Goal: Information Seeking & Learning: Learn about a topic

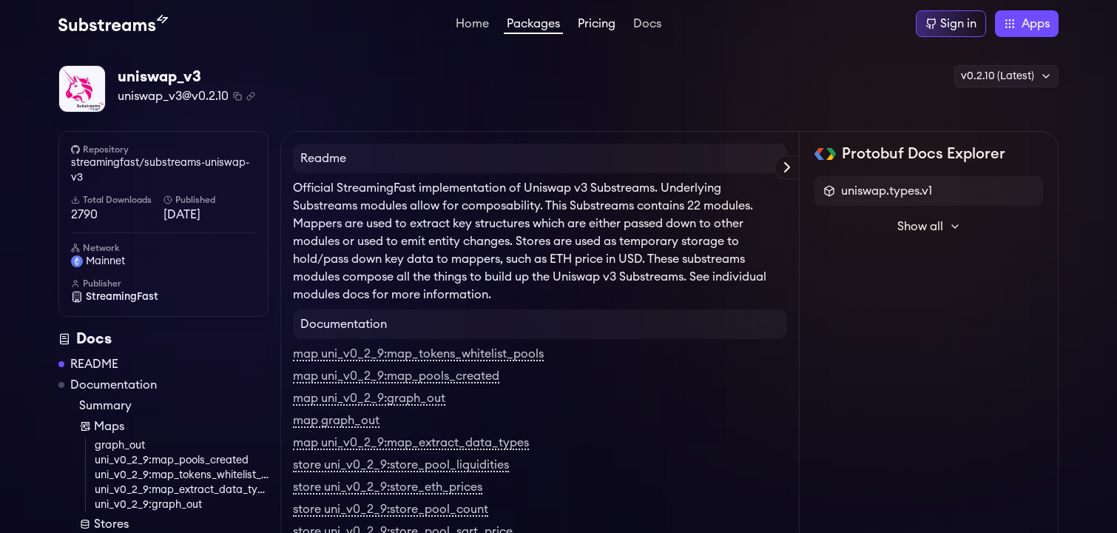
click at [595, 30] on link "Pricing" at bounding box center [597, 25] width 44 height 15
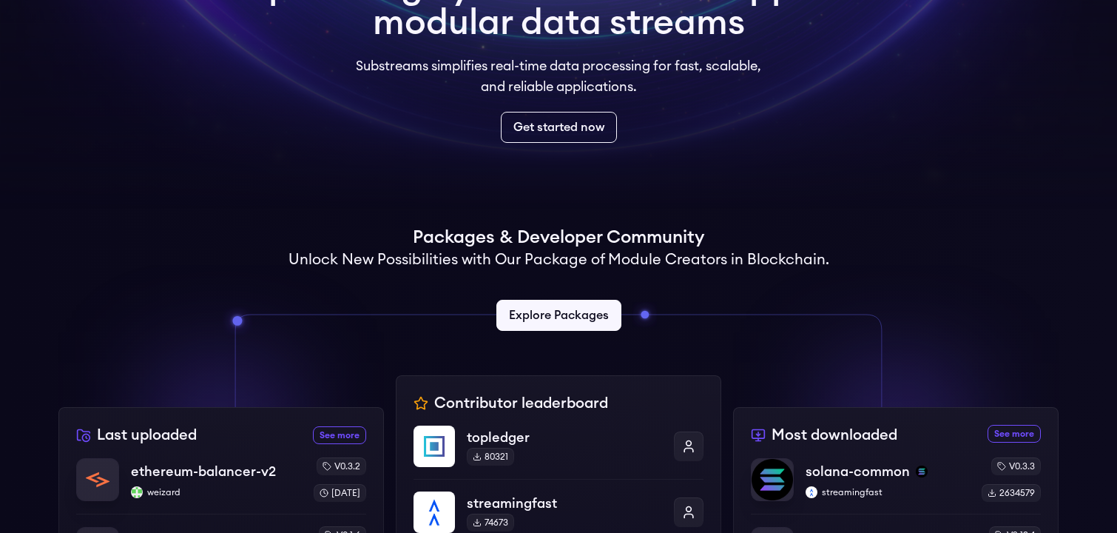
scroll to position [167, 0]
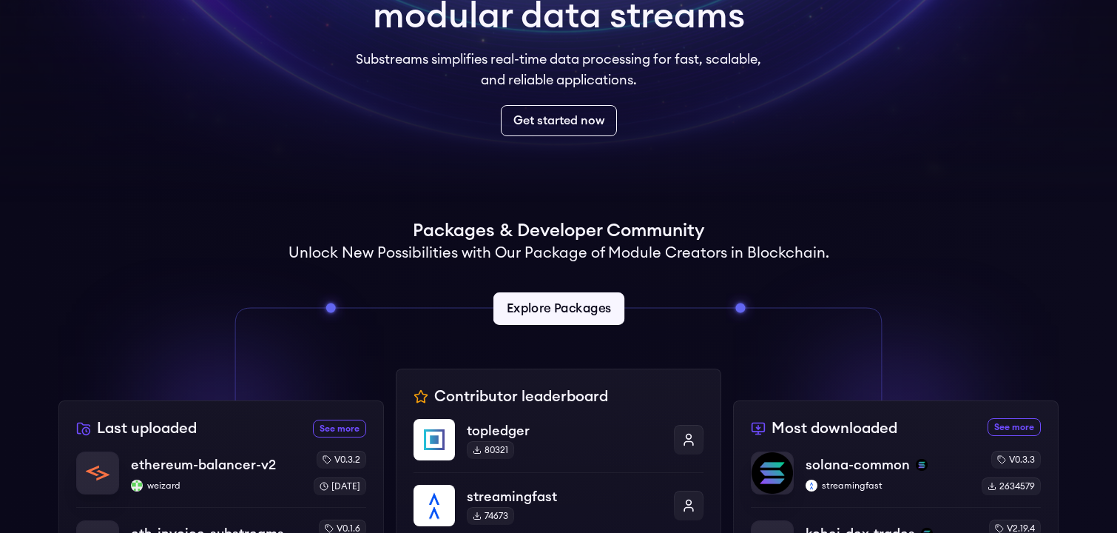
click at [540, 303] on link "Explore Packages" at bounding box center [558, 308] width 131 height 33
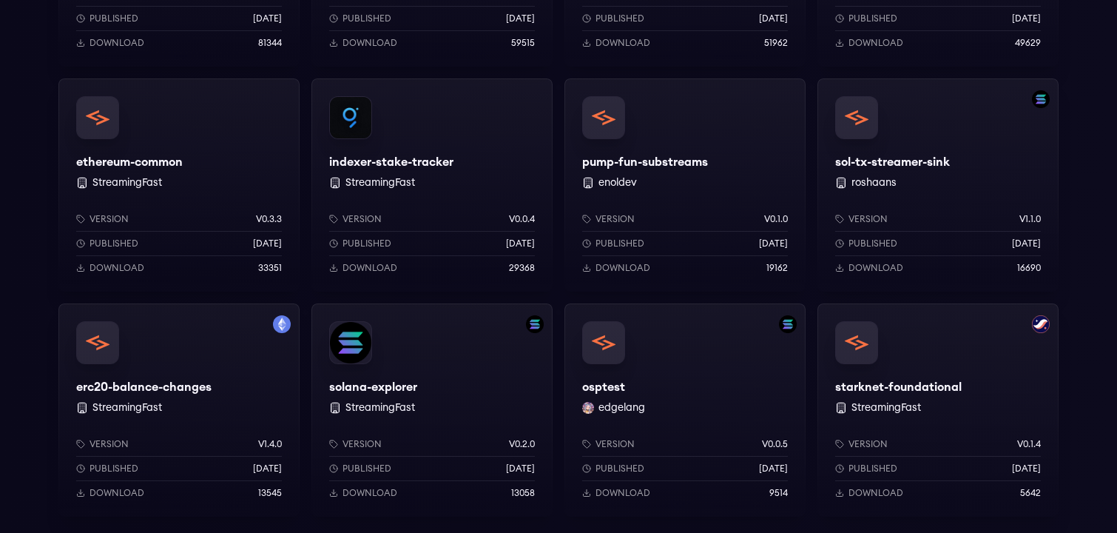
scroll to position [1097, 0]
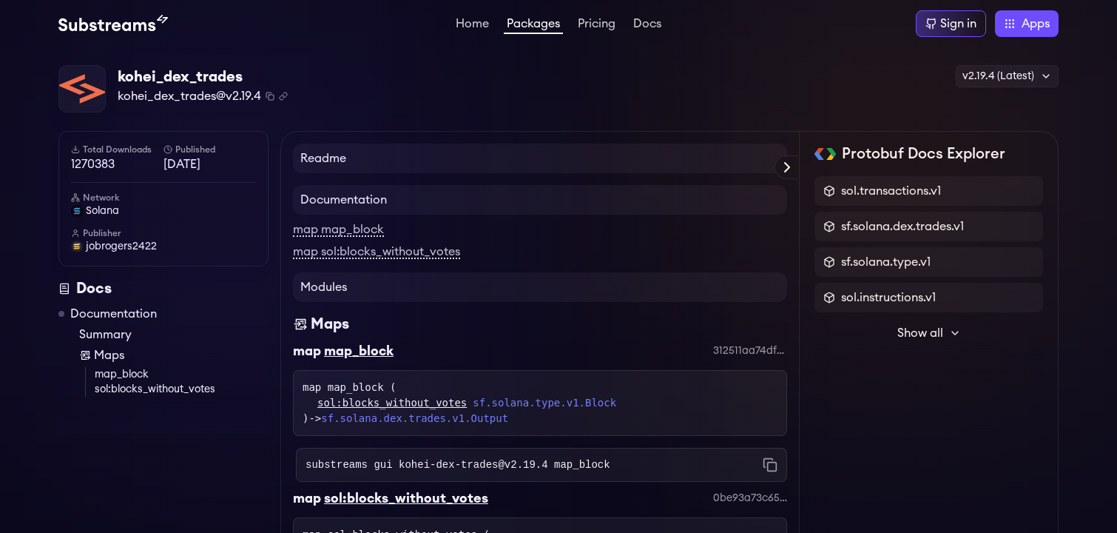
click at [414, 156] on h4 "Readme" at bounding box center [540, 159] width 494 height 30
click at [347, 209] on h4 "Documentation" at bounding box center [540, 200] width 494 height 30
click at [347, 225] on link "map map_block" at bounding box center [338, 229] width 91 height 13
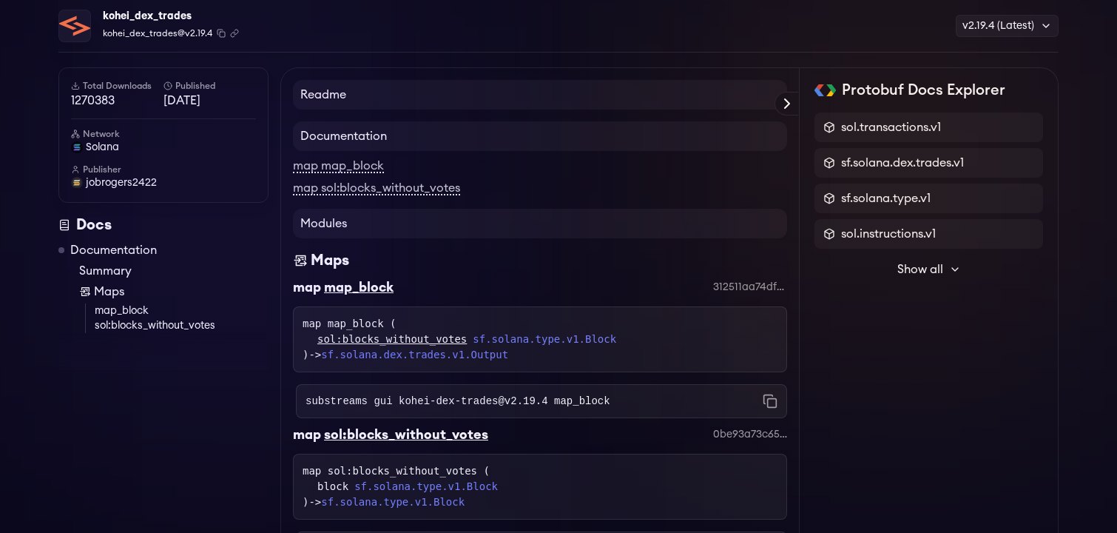
scroll to position [67, 0]
